Goal: Check status: Check status

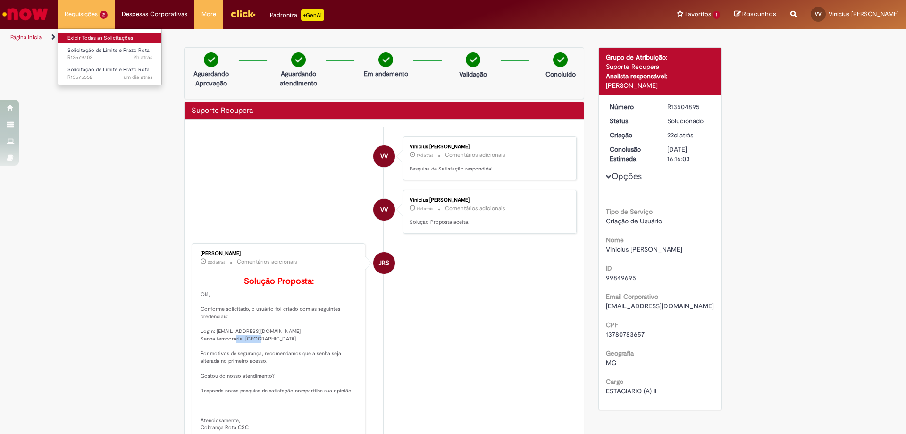
click at [101, 35] on link "Exibir Todas as Solicitações" at bounding box center [110, 38] width 104 height 10
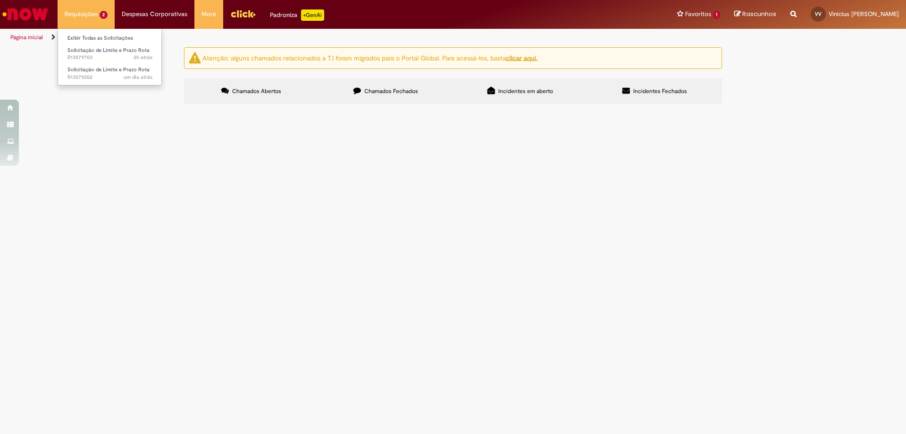
click at [87, 11] on li "Requisições 2 Exibir Todas as Solicitações Solicitação de Limite e Prazo Rota 2…" at bounding box center [86, 14] width 57 height 28
drag, startPoint x: 96, startPoint y: 36, endPoint x: 91, endPoint y: 35, distance: 5.7
click at [95, 36] on link "Exibir Todas as Solicitações" at bounding box center [110, 38] width 104 height 10
click at [397, 93] on span "Chamados Fechados" at bounding box center [391, 91] width 54 height 8
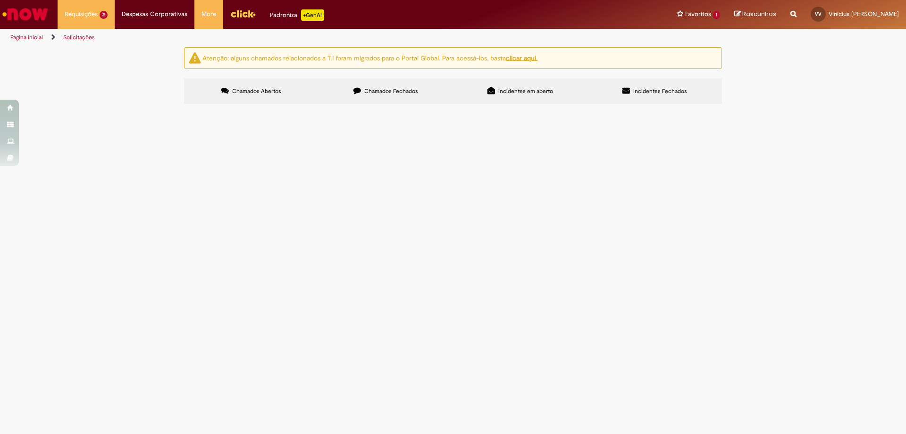
click at [0, 0] on span "R13543254" at bounding box center [0, 0] width 0 height 0
drag, startPoint x: 194, startPoint y: 114, endPoint x: 211, endPoint y: 113, distance: 17.0
click at [0, 0] on td "R13543254" at bounding box center [0, 0] width 0 height 0
copy span "R13543254"
